Goal: Find specific page/section: Find specific page/section

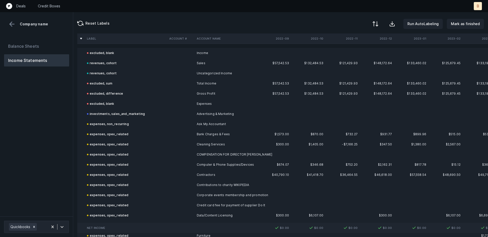
click at [377, 23] on div at bounding box center [375, 24] width 6 height 6
click at [340, 53] on div "By Hum label" at bounding box center [343, 54] width 22 height 6
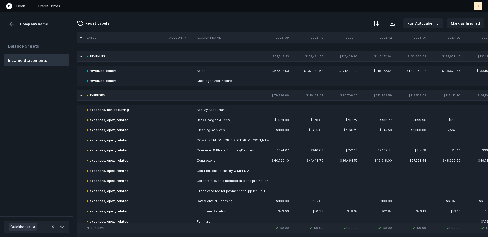
click at [81, 55] on th at bounding box center [81, 56] width 6 height 6
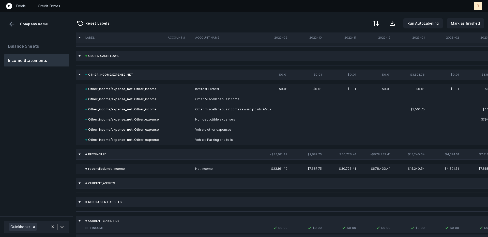
scroll to position [584, 2]
click at [378, 23] on div at bounding box center [375, 24] width 6 height 6
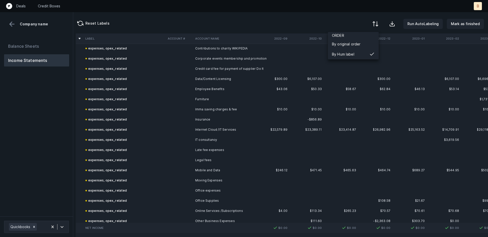
scroll to position [0, 2]
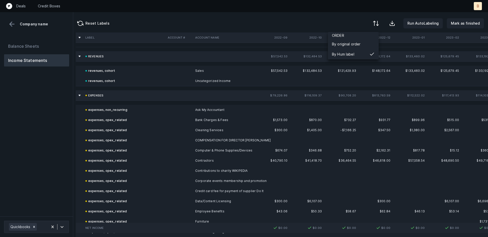
click at [79, 96] on th at bounding box center [79, 95] width 6 height 6
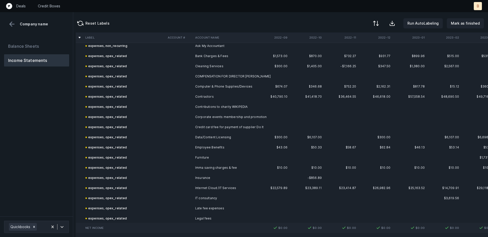
scroll to position [57, 2]
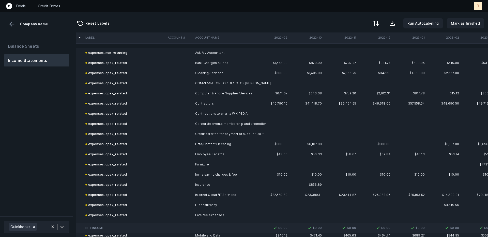
click at [110, 62] on div "expenses, opex_related" at bounding box center [106, 63] width 42 height 6
